Goal: Complete application form

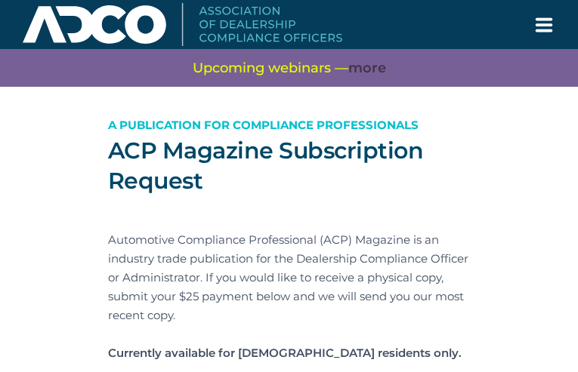
type input "MCdPPKRDIDvJXQnK"
type input "[EMAIL_ADDRESS][DOMAIN_NAME]"
type input "kaItAyCcPmc"
type input "fzWOeEbySs"
type input "rdJcPWSIuSawegVt"
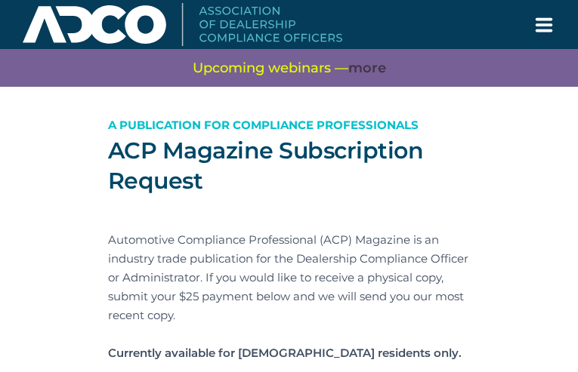
type input "ouKiwDtPDAErf"
type input "NeHzziGzxraET"
type input "uawBwhYmgngxdp"
type input "qYTcAdhxbj"
type input "LlSlfyRKsnjwoRd"
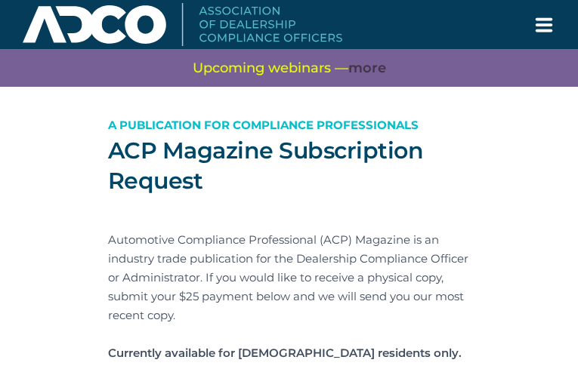
type input "FaDUQZdAEm"
type input "yDxzpzZaqiu"
